Goal: Book appointment/travel/reservation

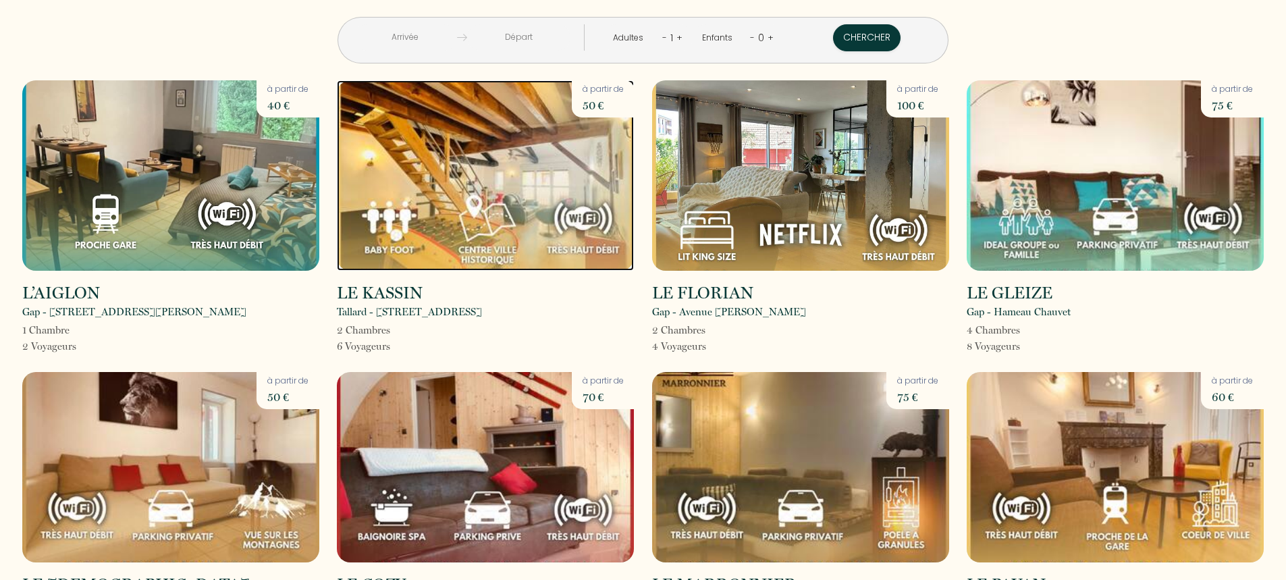
click at [498, 144] on img at bounding box center [485, 175] width 297 height 190
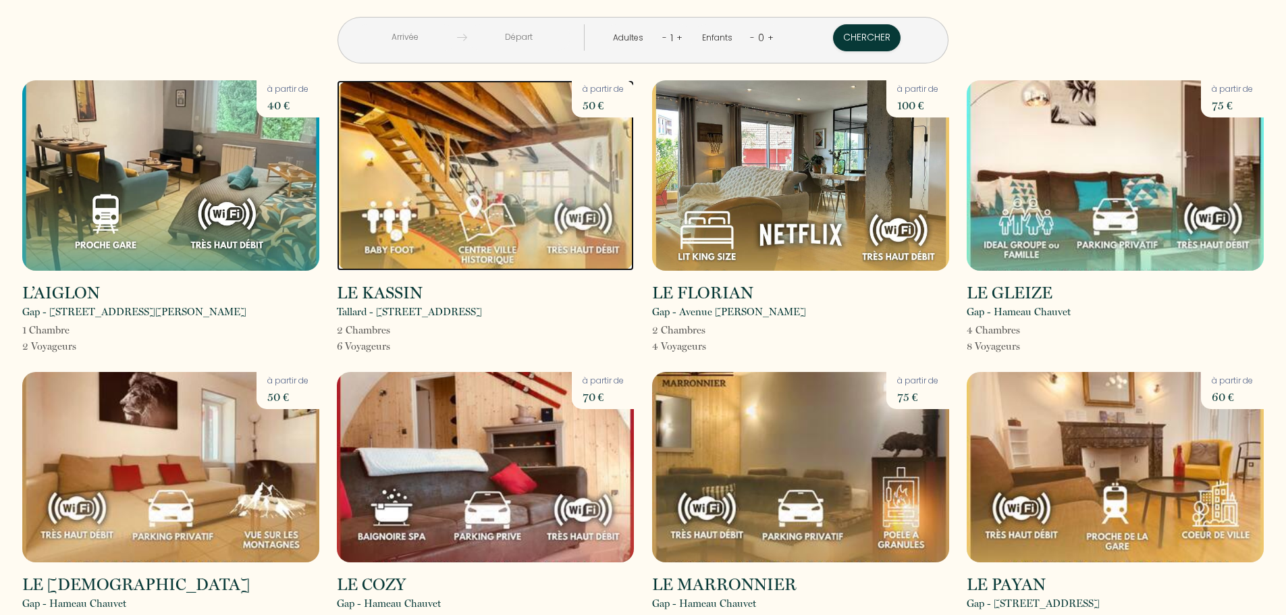
click at [545, 163] on img at bounding box center [485, 175] width 297 height 190
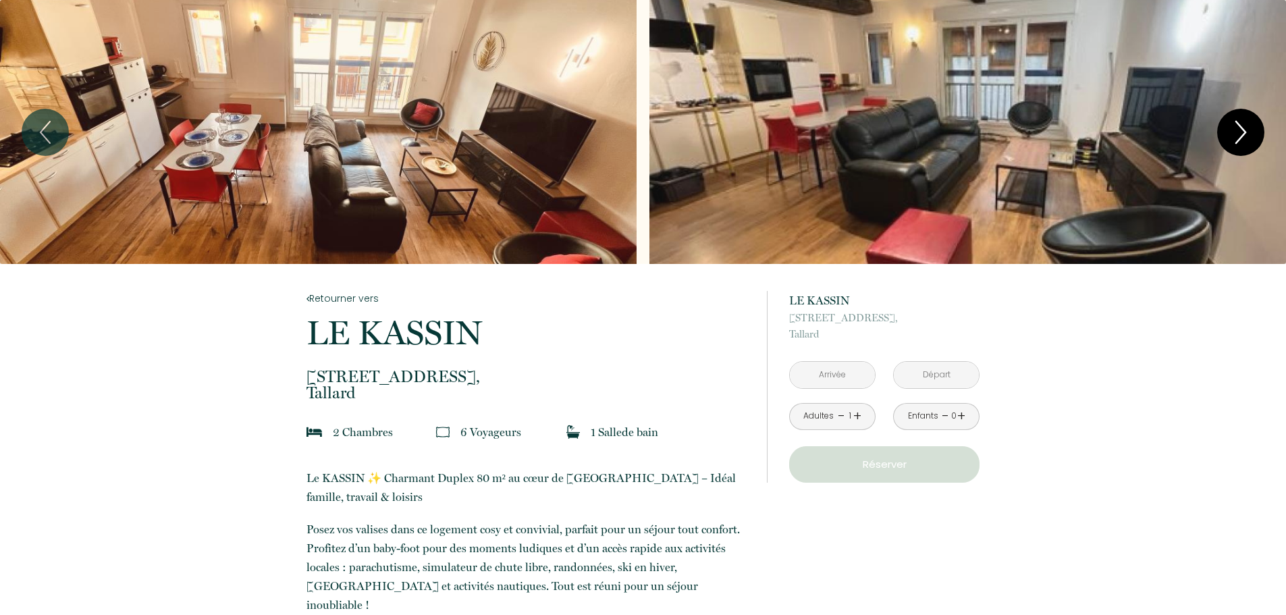
click at [1249, 130] on icon "Next" at bounding box center [1241, 132] width 28 height 41
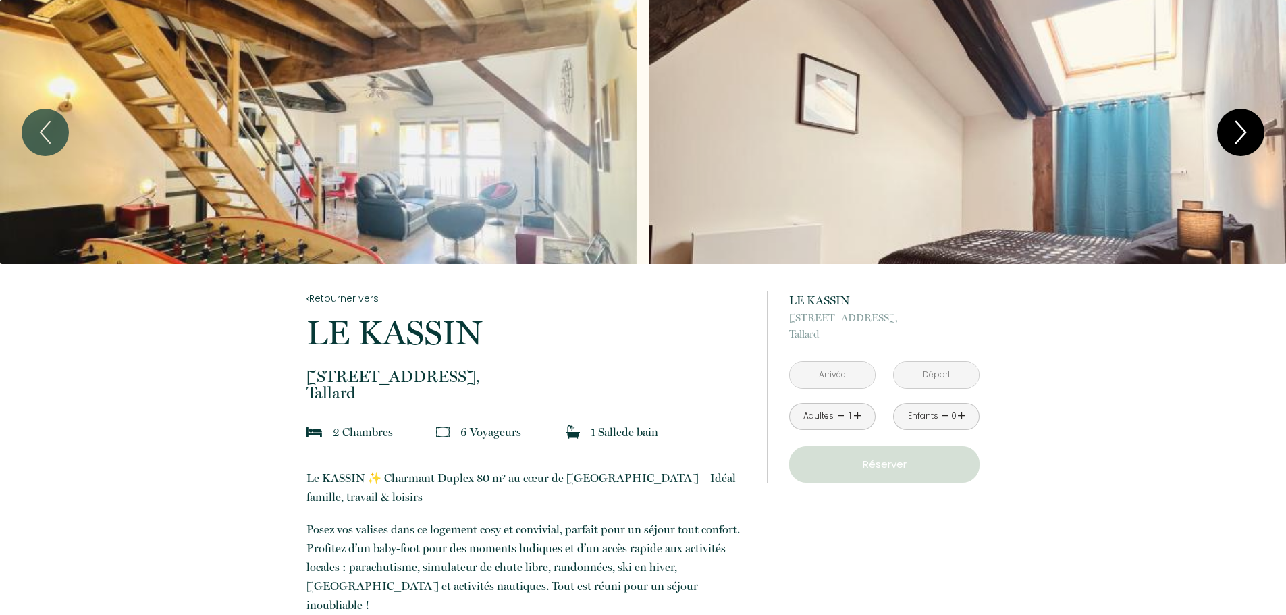
click at [1249, 130] on icon "Next" at bounding box center [1241, 132] width 28 height 41
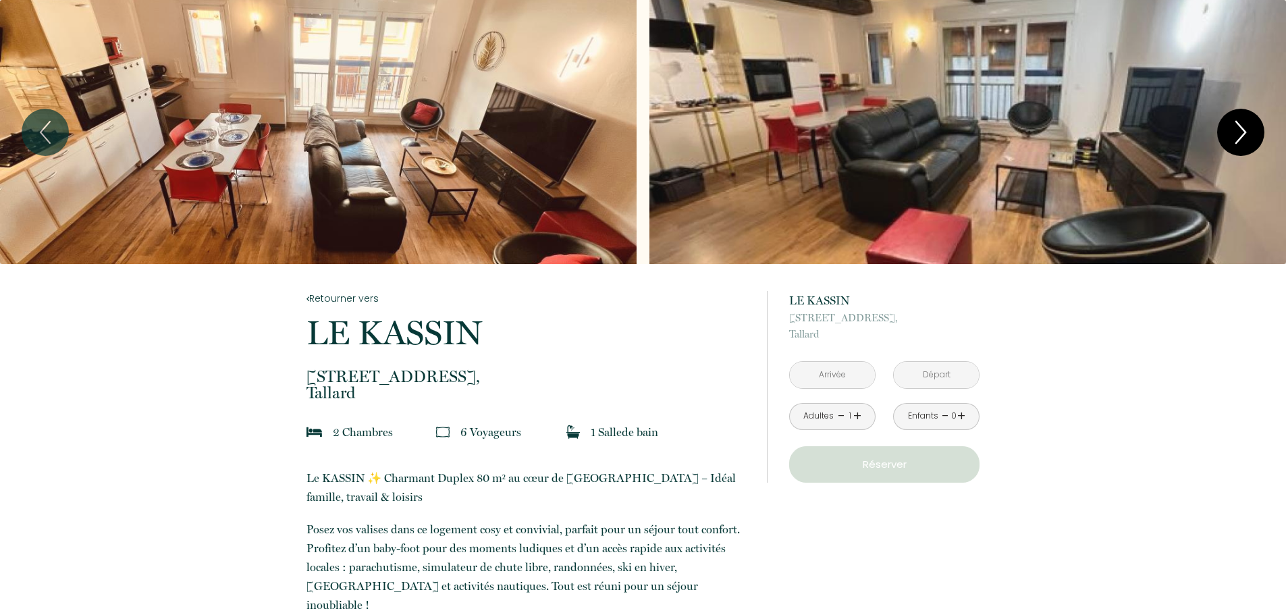
click at [1249, 130] on icon "Next" at bounding box center [1241, 132] width 28 height 41
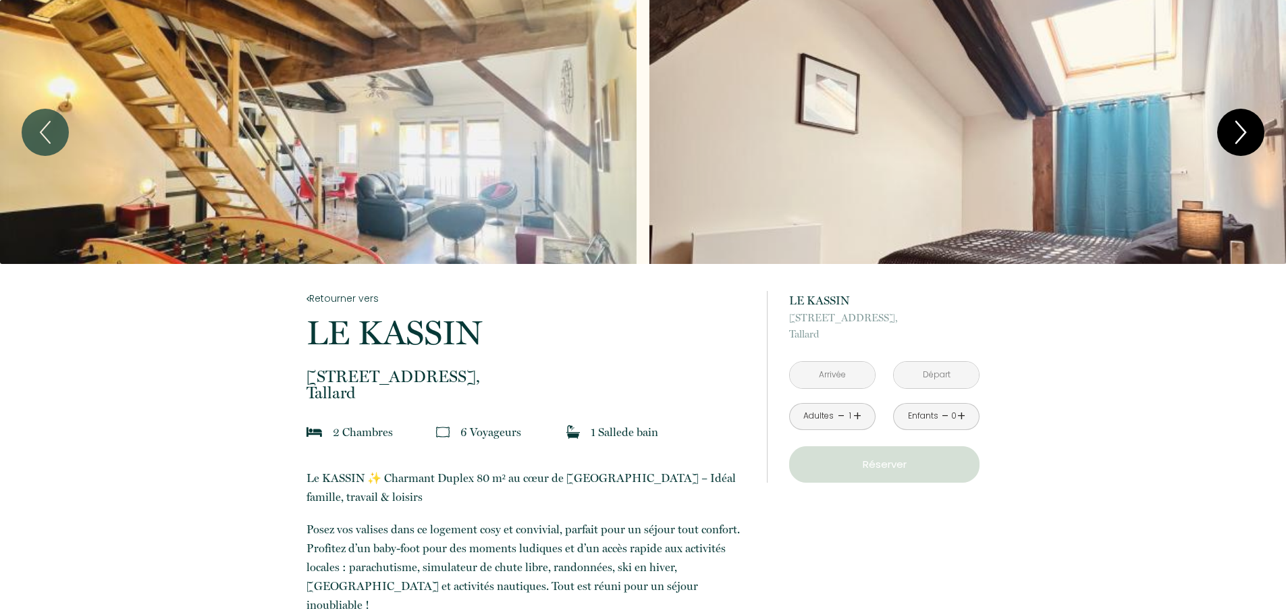
click at [1249, 130] on icon "Next" at bounding box center [1241, 132] width 28 height 41
